Goal: Task Accomplishment & Management: Manage account settings

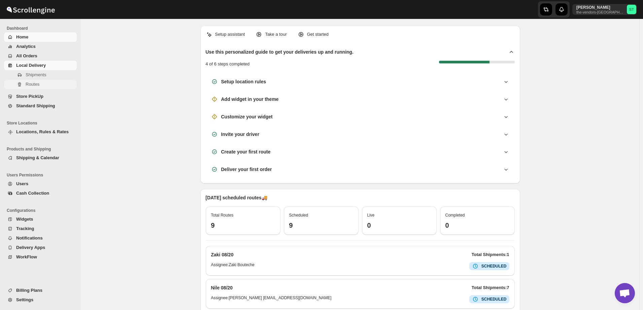
click at [30, 86] on span "Routes" at bounding box center [33, 84] width 14 height 5
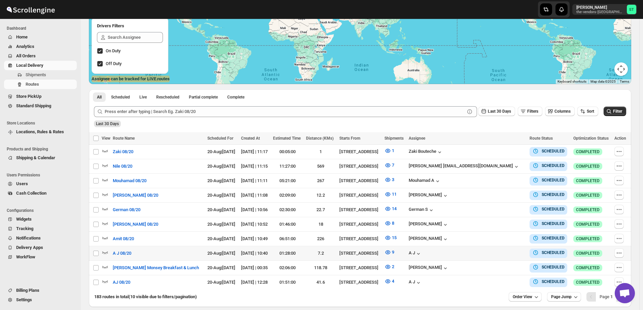
scroll to position [132, 0]
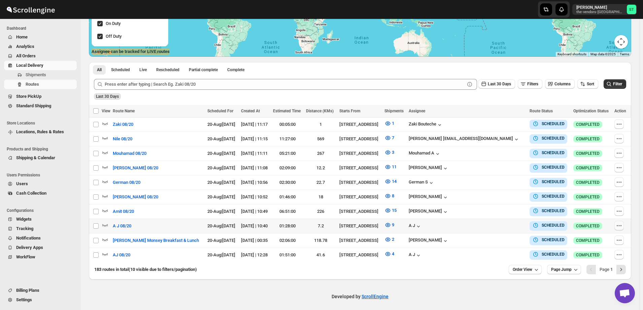
click at [620, 223] on icon "button" at bounding box center [619, 225] width 7 height 7
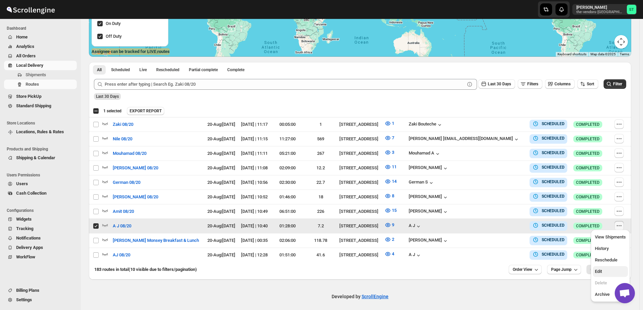
click at [609, 270] on span "Edit" at bounding box center [610, 271] width 31 height 7
checkbox input "false"
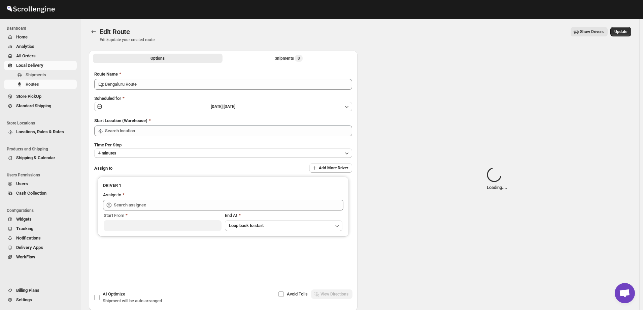
type input "A J 08/20"
type input "[STREET_ADDRESS]"
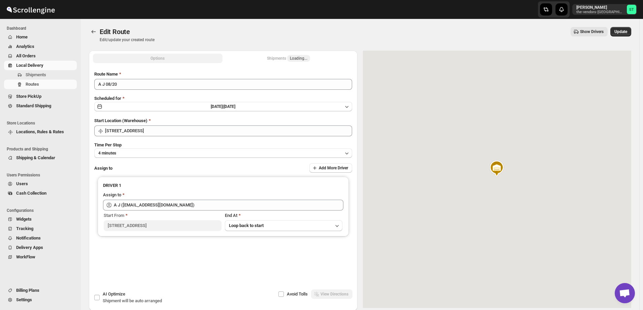
type input "A J ([EMAIL_ADDRESS][DOMAIN_NAME])"
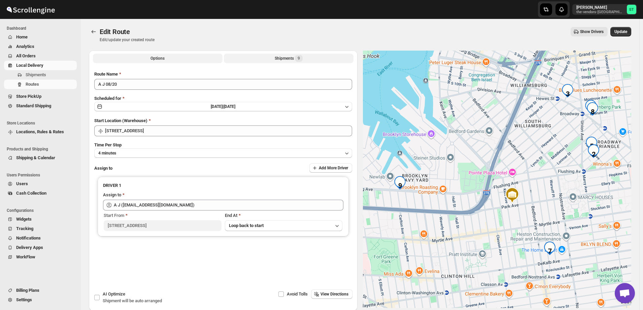
click at [275, 58] on button "Shipments 9" at bounding box center [289, 58] width 130 height 9
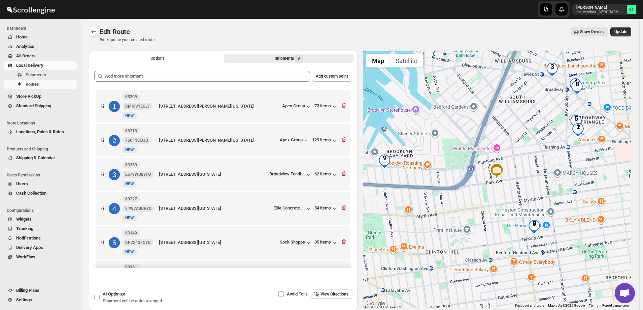
click at [93, 32] on icon "Routes" at bounding box center [93, 31] width 7 height 7
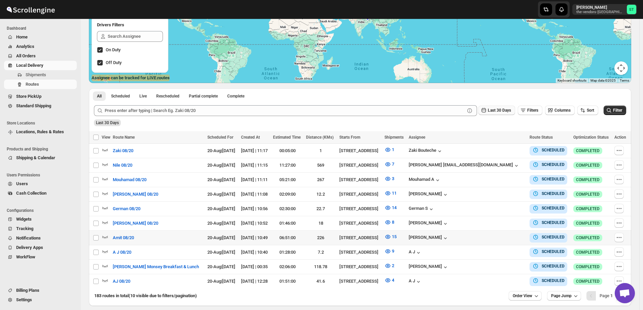
scroll to position [132, 0]
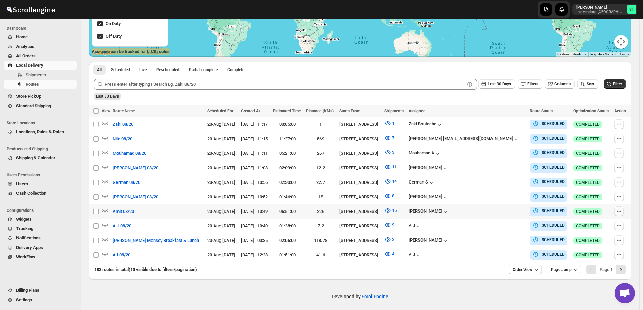
click at [620, 209] on icon "button" at bounding box center [619, 211] width 7 height 7
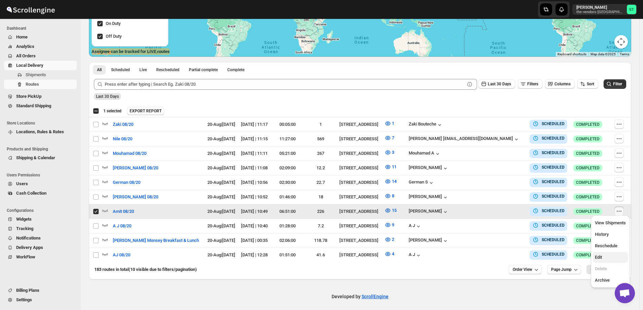
click at [606, 256] on span "Edit" at bounding box center [610, 257] width 31 height 7
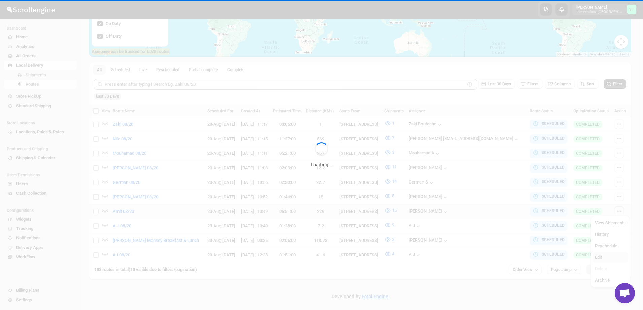
checkbox input "false"
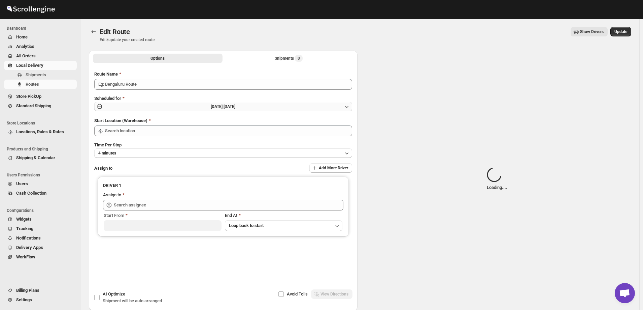
type input "Amit 08/20"
type input "[PERSON_NAME] ([EMAIL_ADDRESS][DOMAIN_NAME])"
type input "[STREET_ADDRESS]"
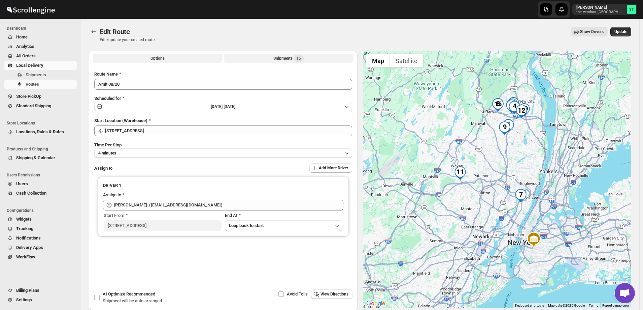
click at [281, 57] on div "Shipments 15" at bounding box center [289, 58] width 30 height 7
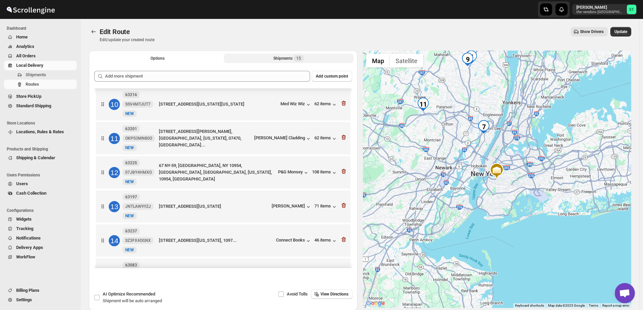
scroll to position [334, 0]
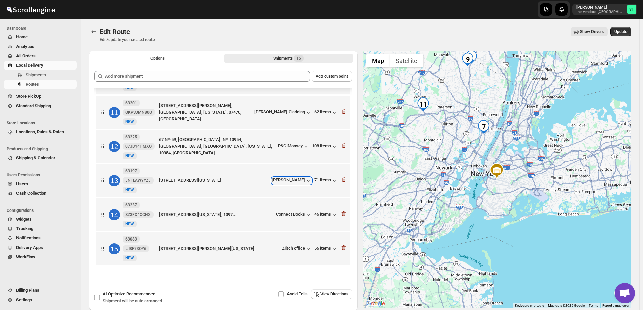
click at [285, 180] on div "[PERSON_NAME]" at bounding box center [292, 180] width 40 height 7
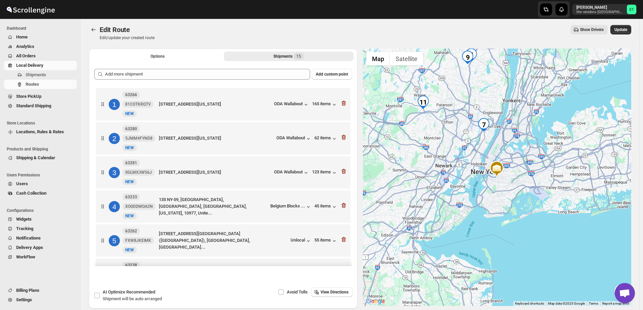
scroll to position [0, 0]
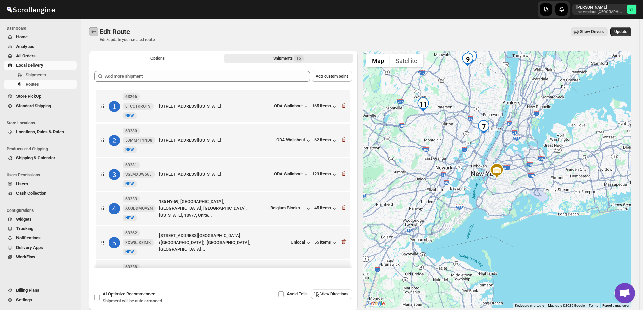
click at [90, 32] on icon "Routes" at bounding box center [93, 31] width 7 height 7
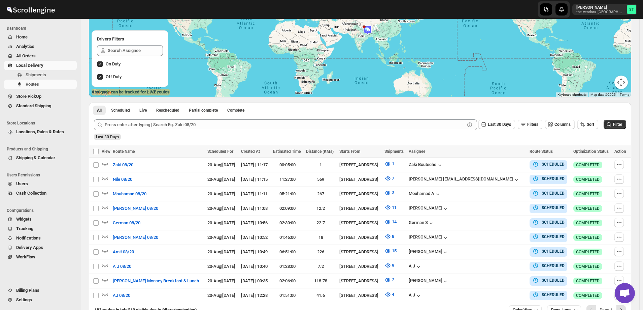
scroll to position [101, 0]
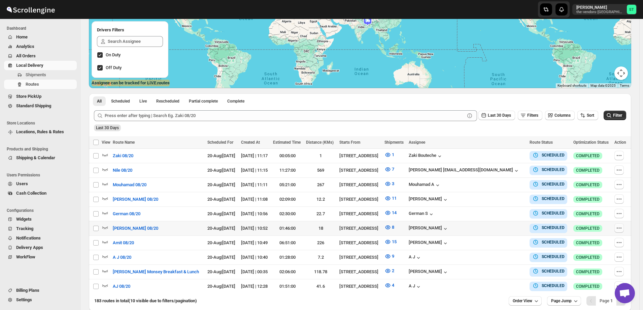
click at [620, 227] on icon "button" at bounding box center [619, 227] width 7 height 7
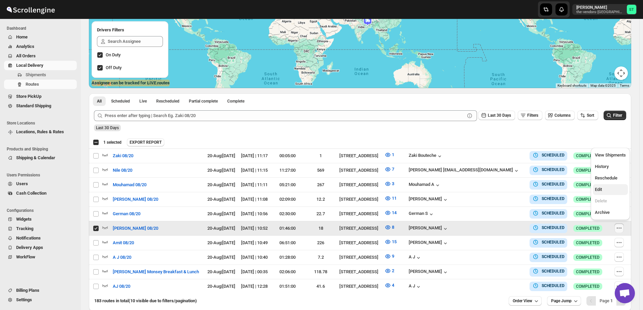
click at [602, 187] on span "Edit" at bounding box center [598, 189] width 7 height 5
checkbox input "false"
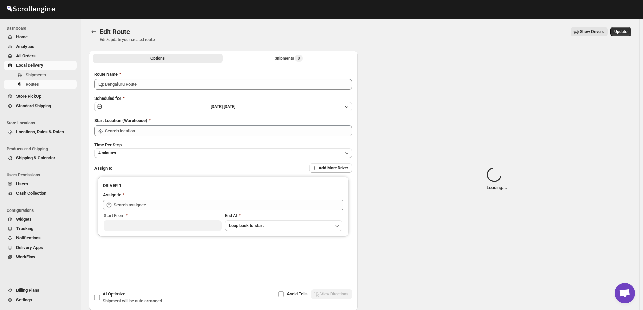
type input "[PERSON_NAME] 08/20"
type input "[STREET_ADDRESS]"
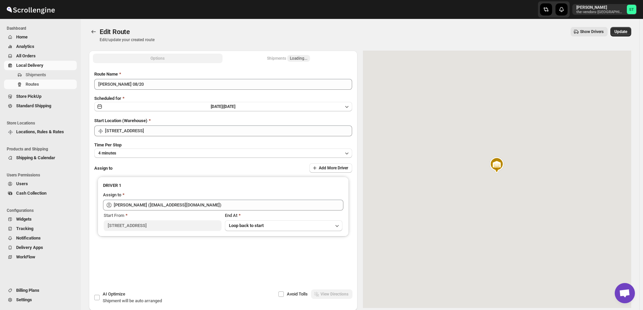
type input "[PERSON_NAME] ([EMAIL_ADDRESS][DOMAIN_NAME])"
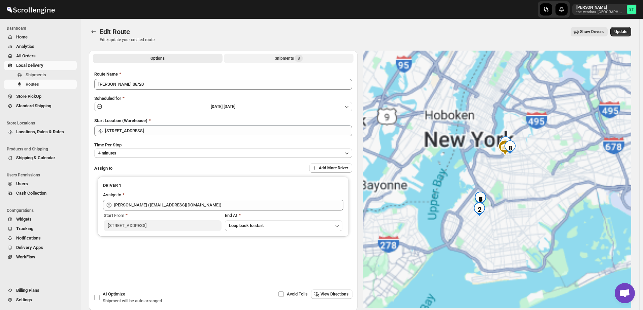
click at [278, 56] on div "Shipments 8" at bounding box center [289, 58] width 28 height 7
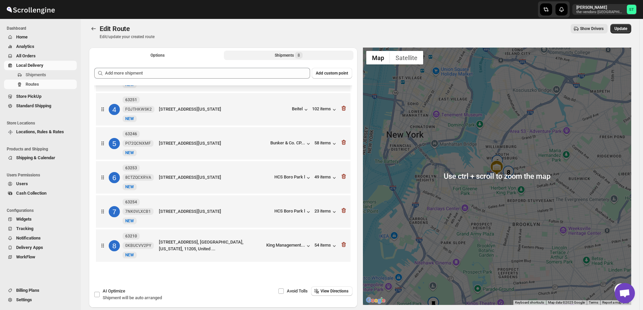
scroll to position [1, 0]
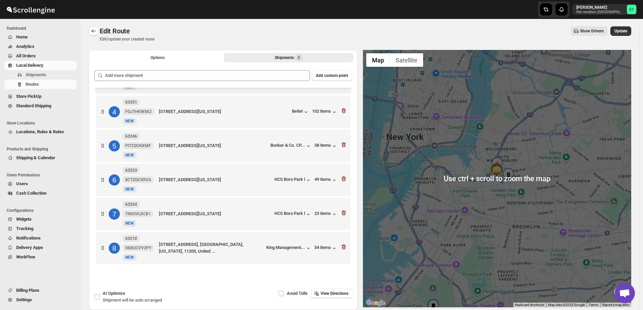
click at [93, 32] on icon "Routes" at bounding box center [94, 30] width 4 height 3
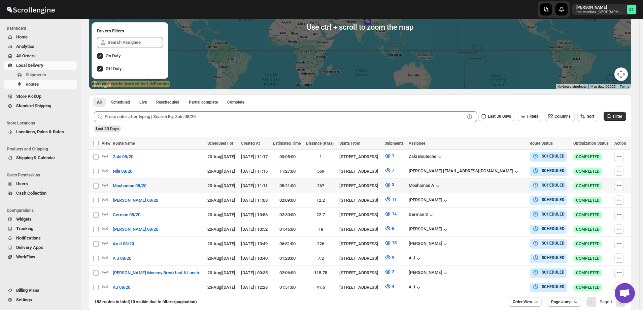
scroll to position [101, 0]
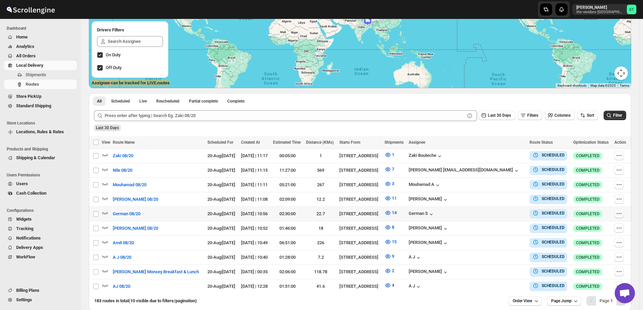
click at [621, 211] on icon "button" at bounding box center [619, 213] width 7 height 7
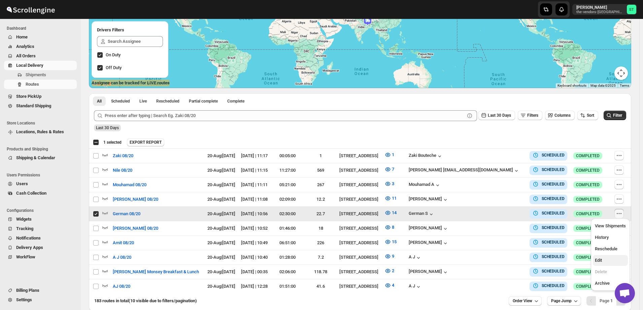
click at [610, 263] on span "Edit" at bounding box center [610, 260] width 31 height 7
checkbox input "false"
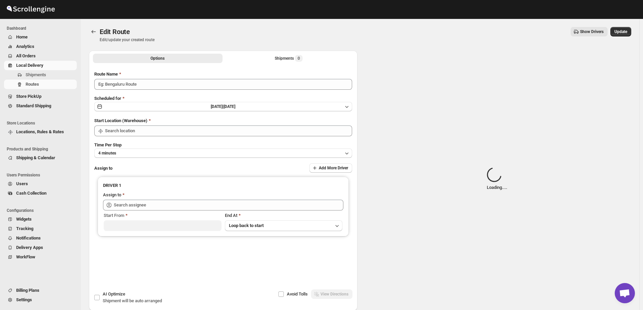
type input "German 08/20"
type input "[STREET_ADDRESS]"
type input "[DEMOGRAPHIC_DATA] S ([EMAIL_ADDRESS][DOMAIN_NAME])"
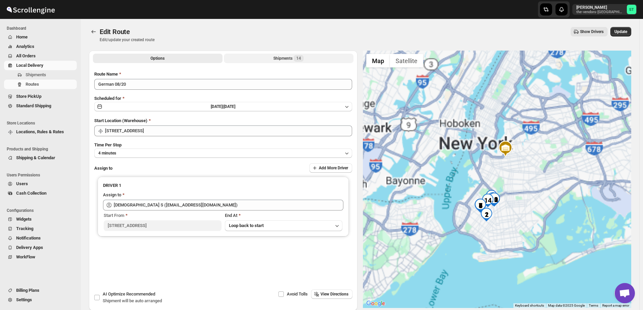
click at [281, 57] on div "Shipments 14" at bounding box center [289, 58] width 30 height 7
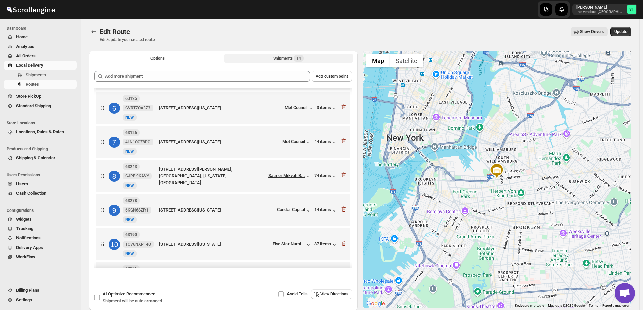
scroll to position [236, 0]
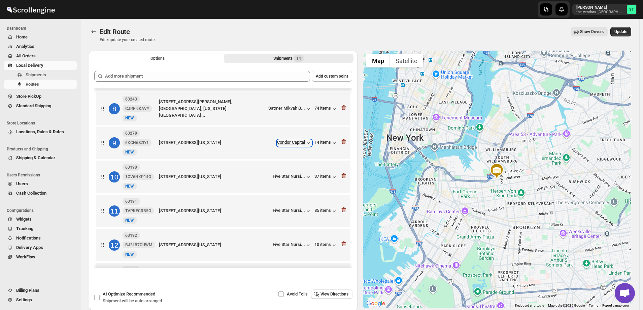
click at [289, 142] on div "Condor Capital" at bounding box center [294, 142] width 35 height 7
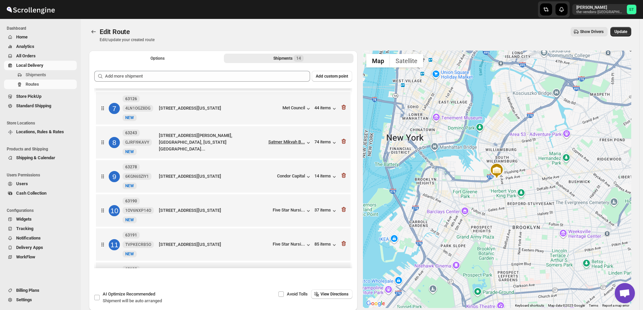
scroll to position [168, 0]
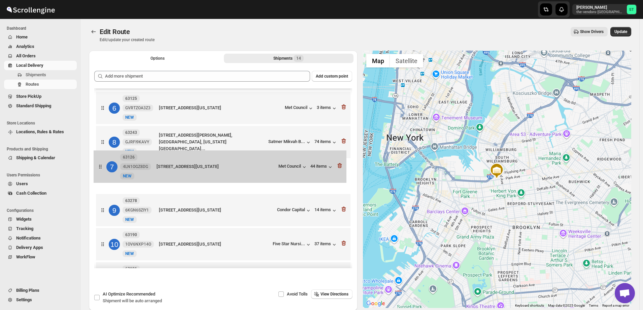
drag, startPoint x: 101, startPoint y: 140, endPoint x: 98, endPoint y: 166, distance: 26.4
click at [98, 166] on div "1 63256 0ZXEALBY0P [GEOGRAPHIC_DATA][STREET_ADDRESS][US_STATE] LPBS Corp 3 item…" at bounding box center [223, 160] width 258 height 480
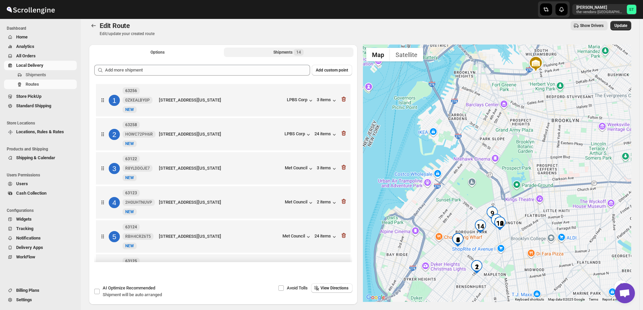
scroll to position [0, 0]
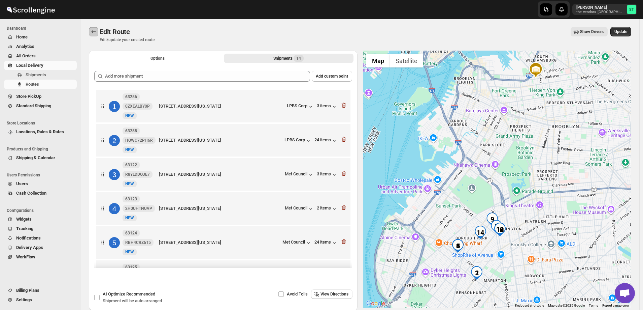
click at [94, 31] on icon "Routes" at bounding box center [93, 31] width 7 height 7
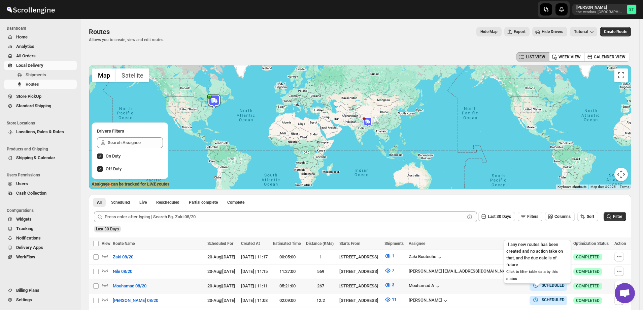
scroll to position [34, 0]
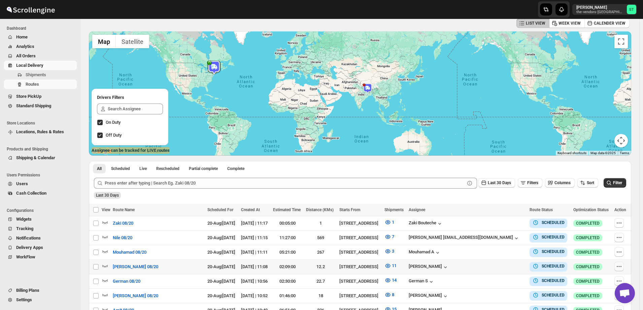
click at [620, 263] on icon "button" at bounding box center [619, 266] width 7 height 7
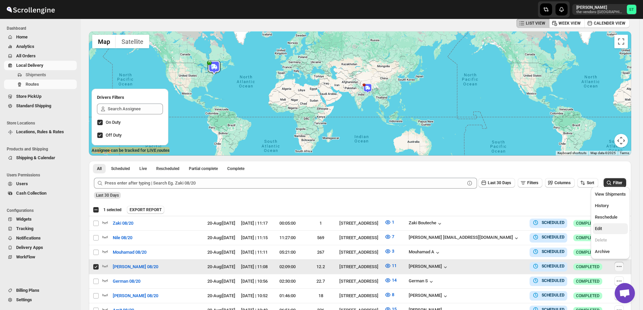
click at [606, 228] on span "Edit" at bounding box center [610, 228] width 31 height 7
checkbox input "false"
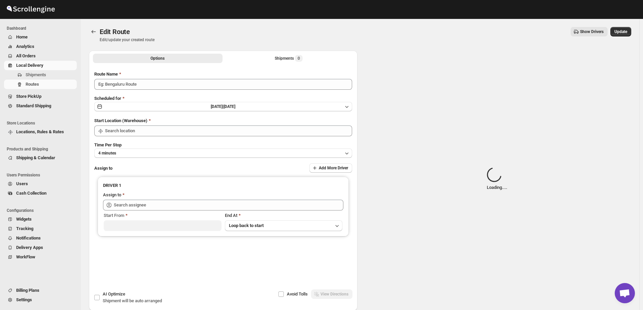
type input "[PERSON_NAME] 08/20"
type input "[STREET_ADDRESS]"
type input "[PERSON_NAME] ([EMAIL_ADDRESS][DOMAIN_NAME])"
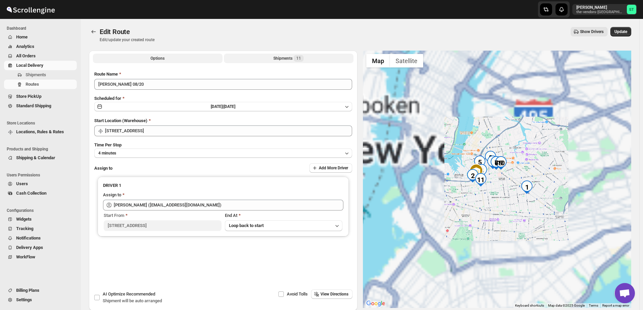
click at [280, 56] on div "Shipments 11" at bounding box center [289, 58] width 30 height 7
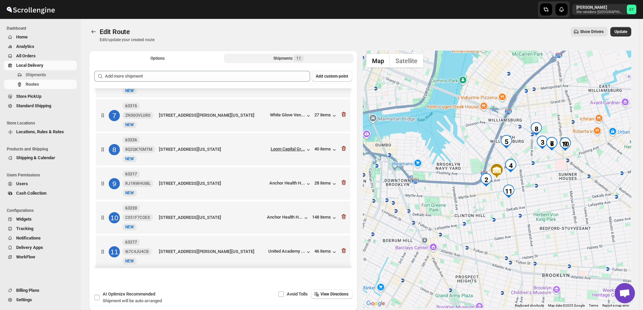
scroll to position [198, 0]
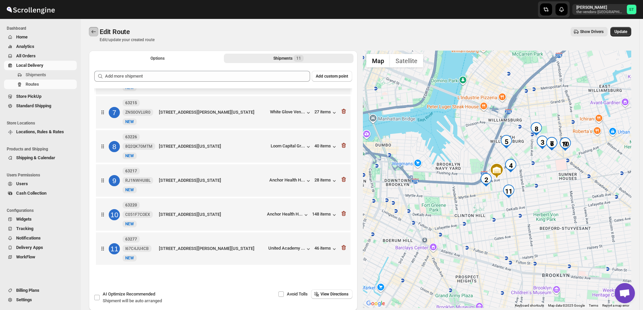
click at [90, 31] on button "Routes" at bounding box center [93, 31] width 9 height 9
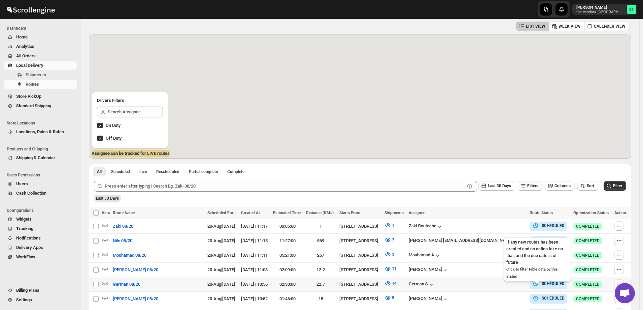
scroll to position [101, 0]
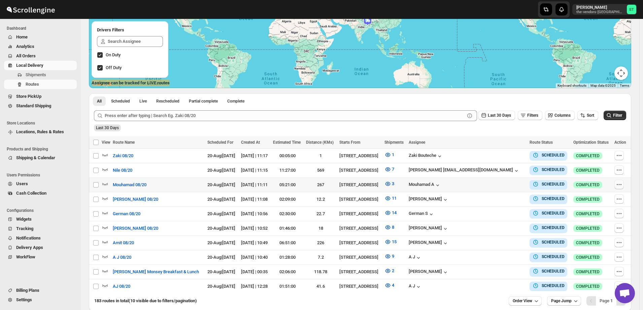
click at [621, 184] on icon "button" at bounding box center [619, 184] width 7 height 7
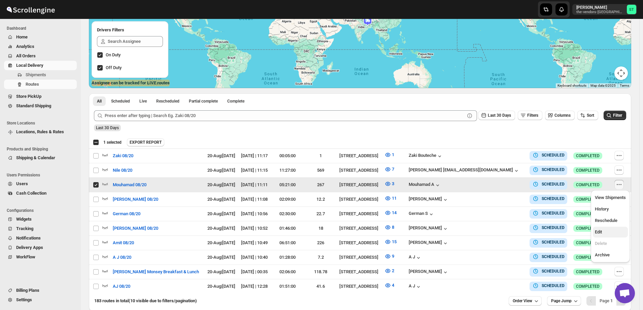
click at [608, 232] on span "Edit" at bounding box center [610, 231] width 31 height 7
checkbox input "false"
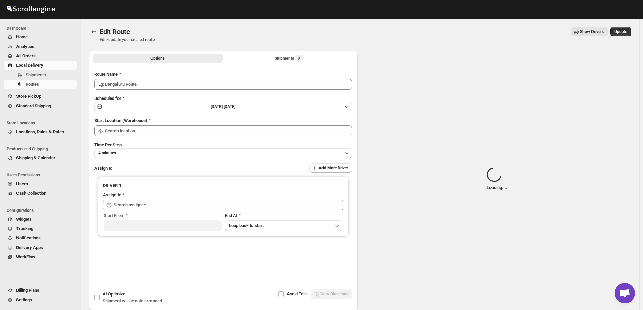
type input "Mouhamad 08/20"
type input "[STREET_ADDRESS]"
type input "Mouhamad A ([EMAIL_ADDRESS][DOMAIN_NAME])"
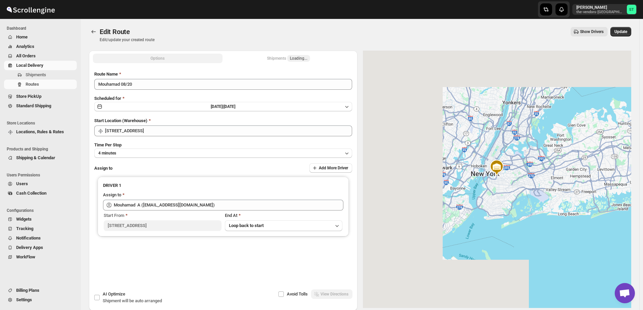
click at [276, 58] on button "Shipments Loading..." at bounding box center [289, 58] width 130 height 9
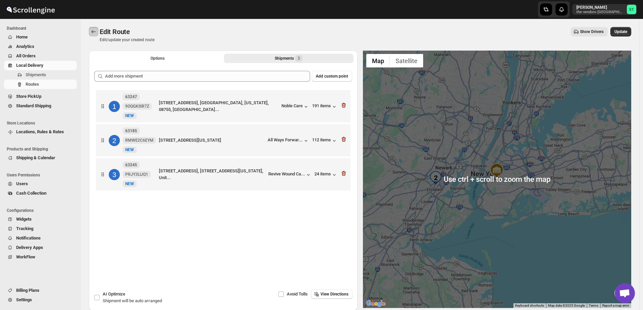
click at [91, 31] on icon "Routes" at bounding box center [93, 31] width 7 height 7
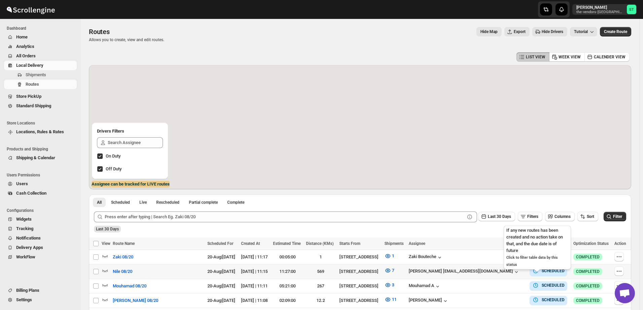
scroll to position [34, 0]
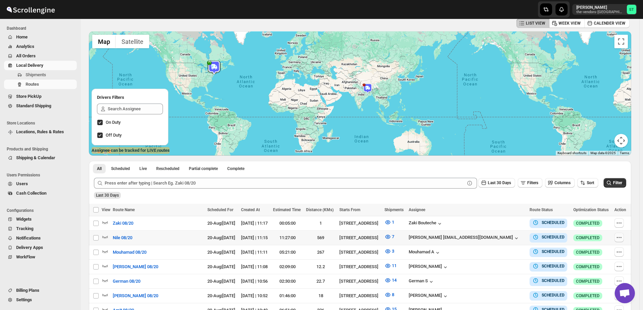
click at [620, 237] on icon "button" at bounding box center [619, 237] width 1 height 1
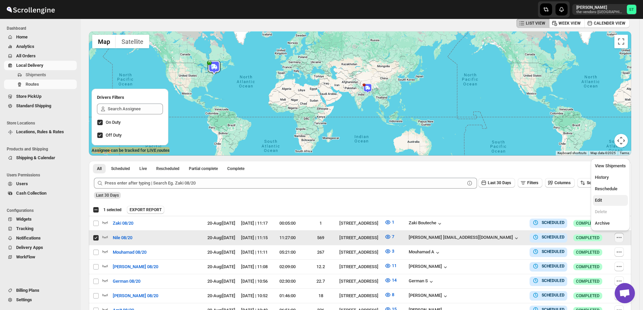
click at [603, 201] on span "Edit" at bounding box center [610, 200] width 31 height 7
checkbox input "false"
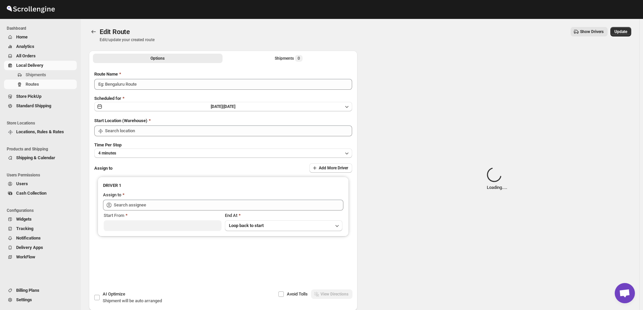
type input "Nile 08/20"
type input "[STREET_ADDRESS]"
type input "[PERSON_NAME] [EMAIL_ADDRESS][DOMAIN_NAME] ([EMAIL_ADDRESS][DOMAIN_NAME])"
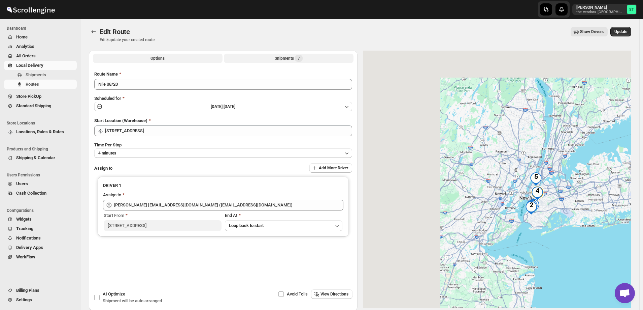
click at [274, 59] on button "Shipments 7" at bounding box center [289, 58] width 130 height 9
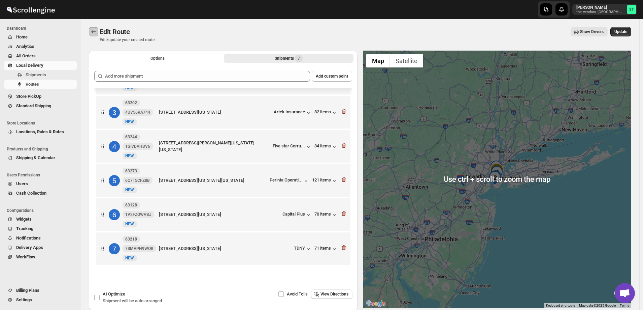
click at [93, 30] on icon "Routes" at bounding box center [93, 31] width 7 height 7
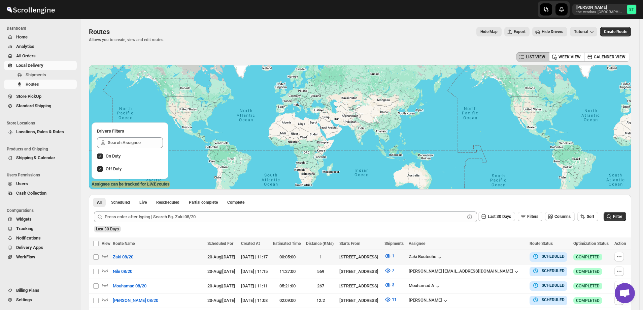
scroll to position [34, 0]
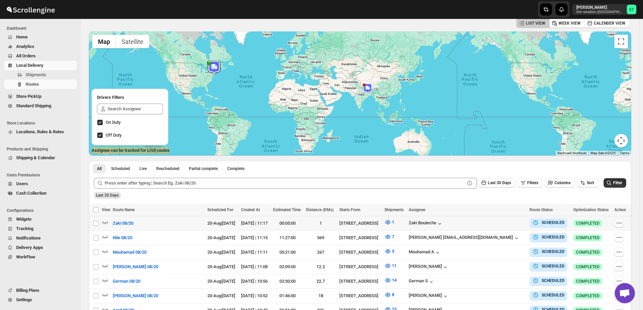
click at [620, 221] on icon "button" at bounding box center [619, 222] width 7 height 7
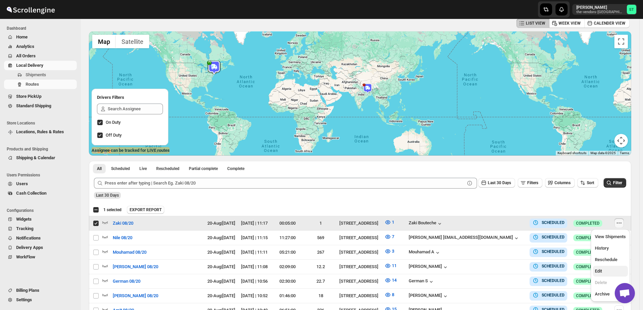
click at [607, 269] on span "Edit" at bounding box center [610, 270] width 31 height 7
checkbox input "false"
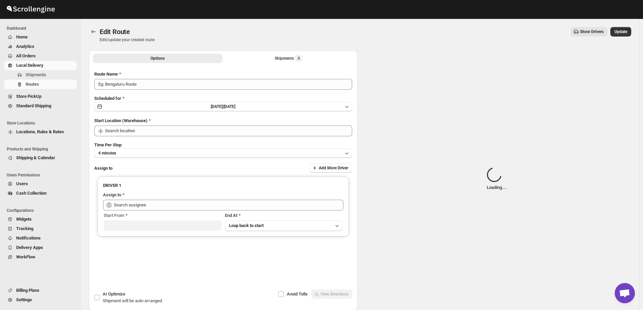
type input "Zaki 08/20"
type input "[STREET_ADDRESS]"
type input "[PERSON_NAME] ([EMAIL_ADDRESS][DOMAIN_NAME])"
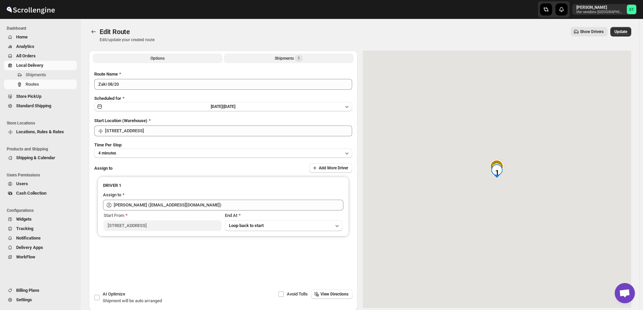
click at [274, 60] on button "Shipments 1" at bounding box center [289, 58] width 130 height 9
